Goal: Find specific page/section: Find specific page/section

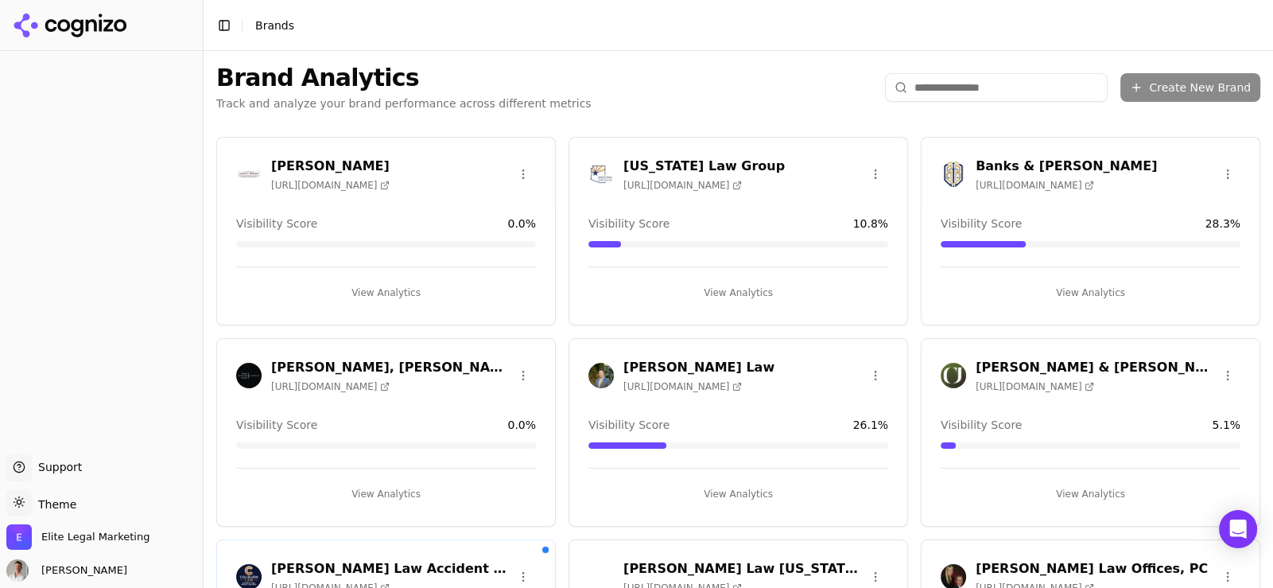
click at [971, 84] on input "search" at bounding box center [996, 87] width 223 height 29
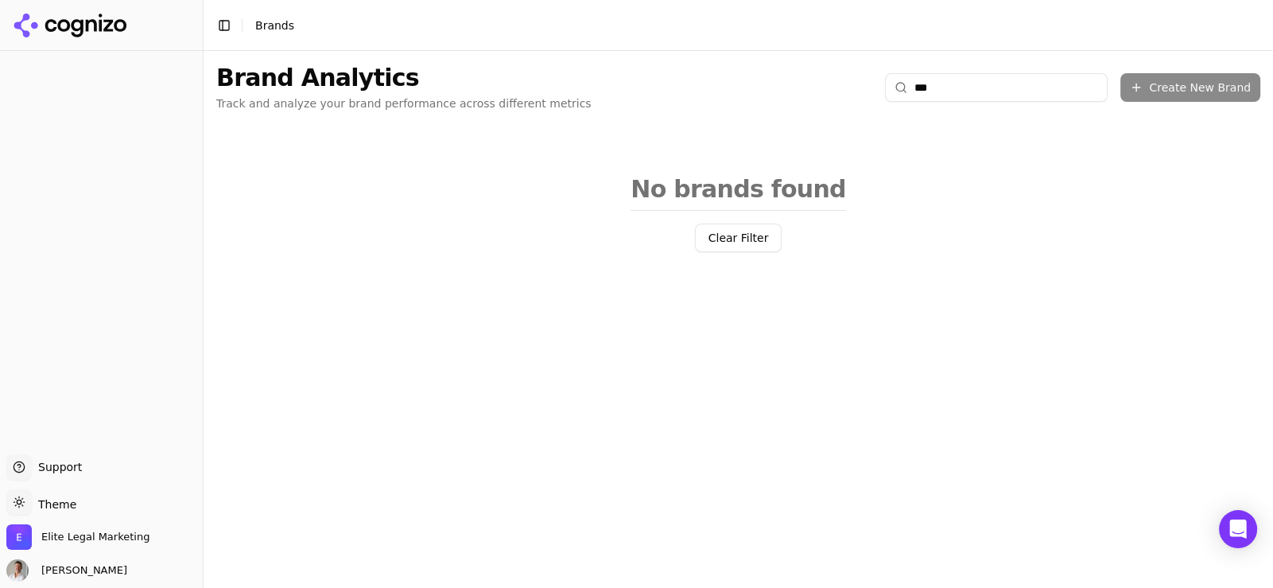
type input "****"
click at [927, 88] on input "****" at bounding box center [996, 87] width 223 height 29
click at [1102, 88] on input "****" at bounding box center [996, 87] width 223 height 29
